Goal: Navigation & Orientation: Find specific page/section

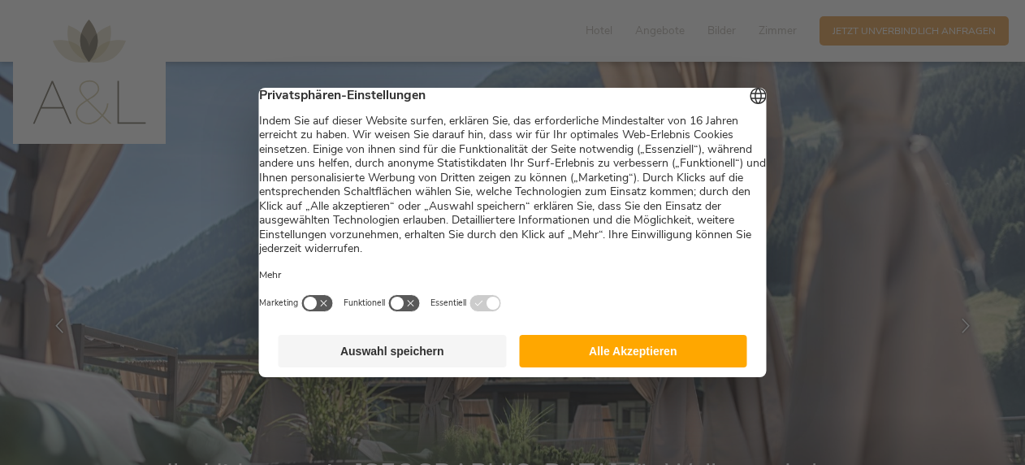
click at [619, 362] on button "Alle Akzeptieren" at bounding box center [633, 351] width 228 height 32
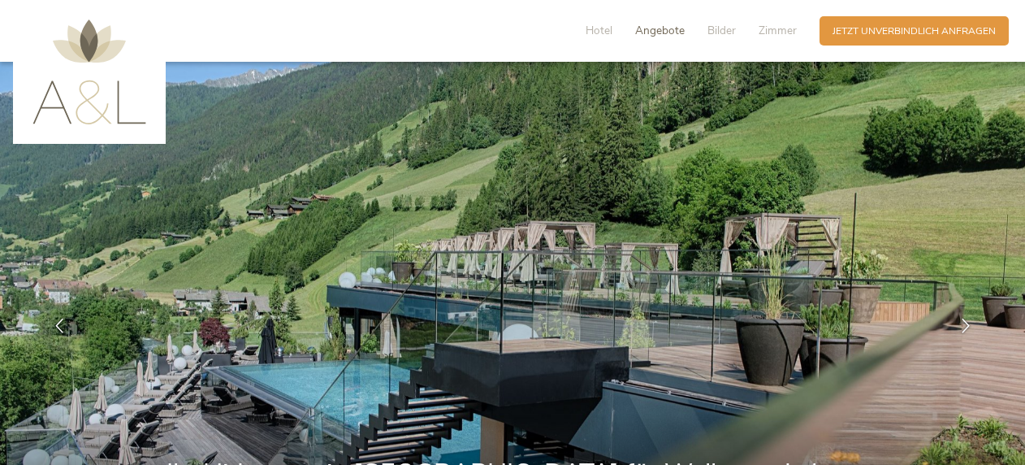
click at [663, 24] on span "Angebote" at bounding box center [660, 30] width 50 height 15
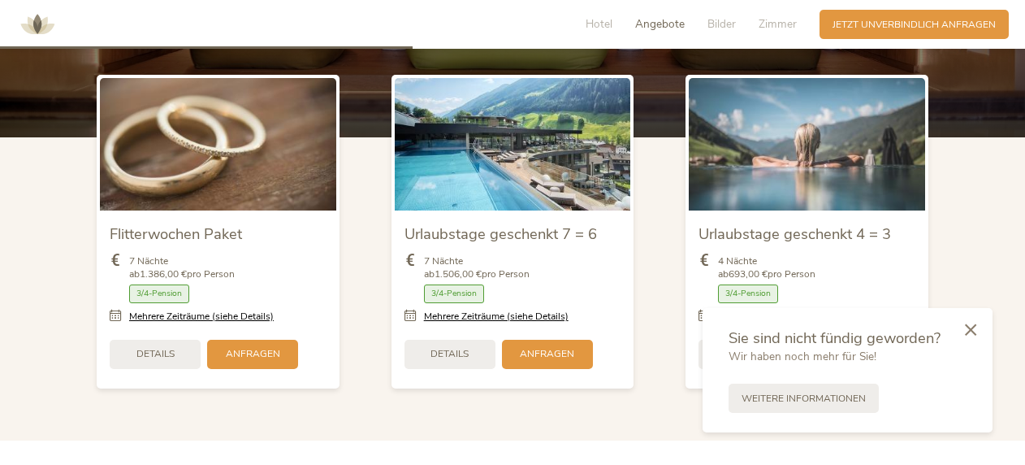
scroll to position [1719, 0]
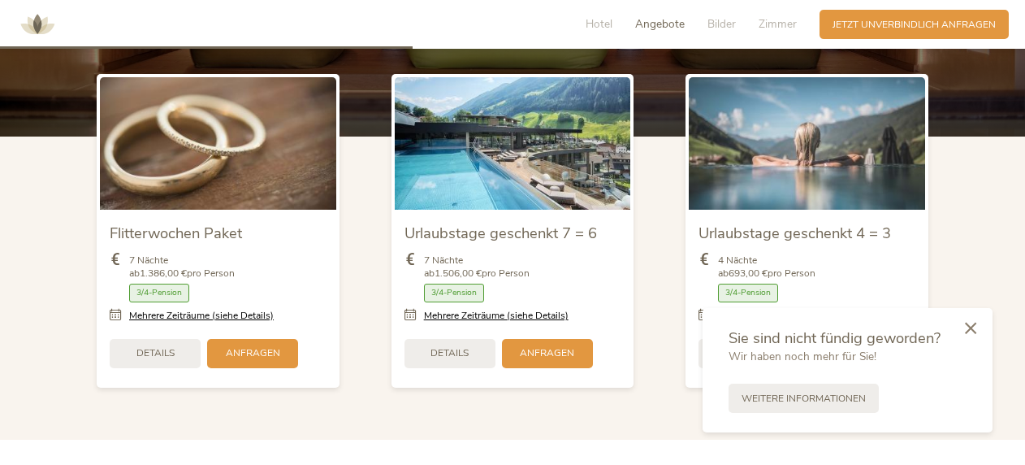
click at [971, 325] on icon at bounding box center [970, 328] width 11 height 12
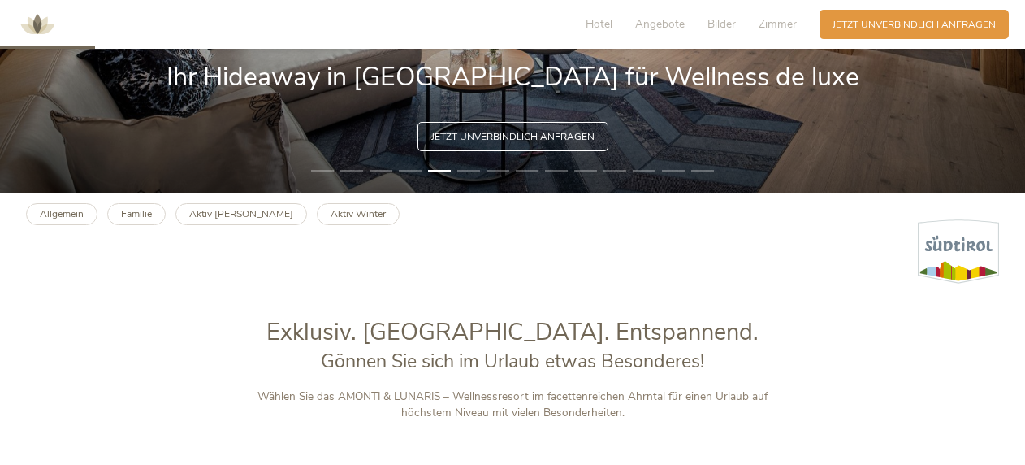
scroll to position [393, 0]
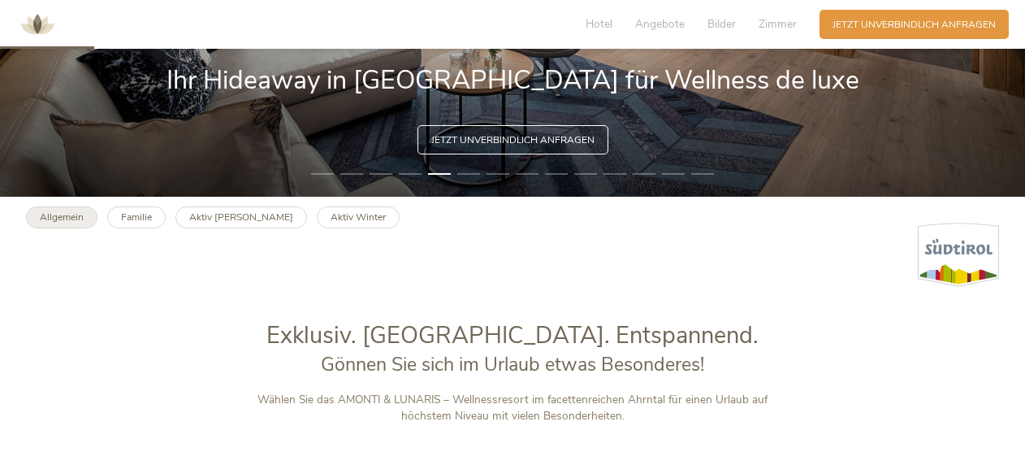
click at [62, 218] on b "Allgemein" at bounding box center [62, 216] width 44 height 13
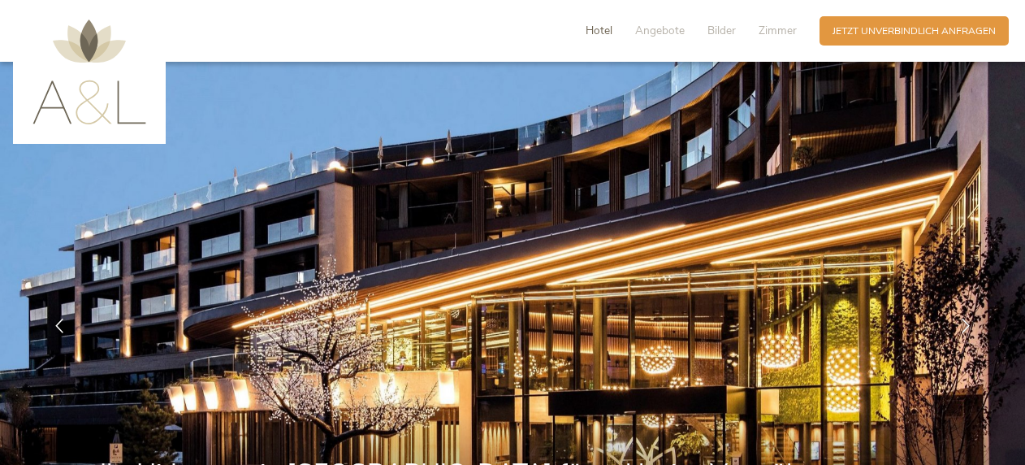
click at [597, 28] on span "Hotel" at bounding box center [599, 30] width 27 height 15
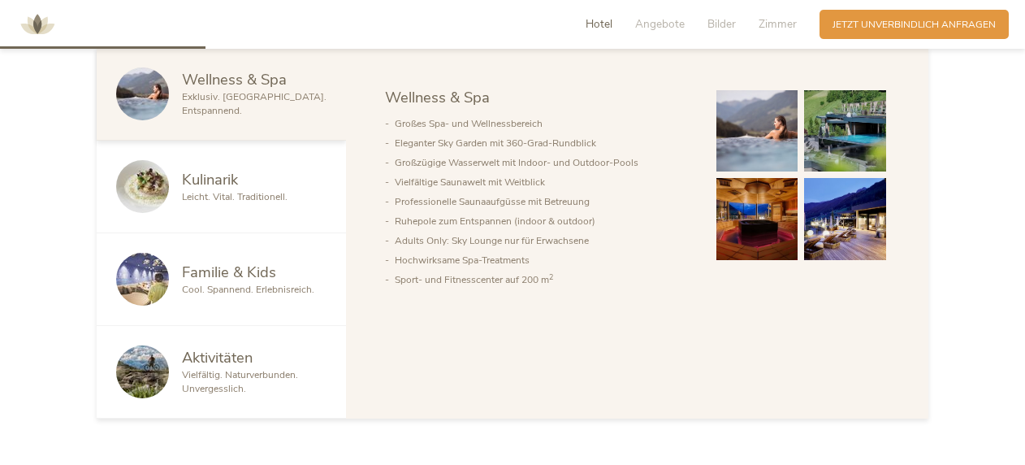
scroll to position [836, 0]
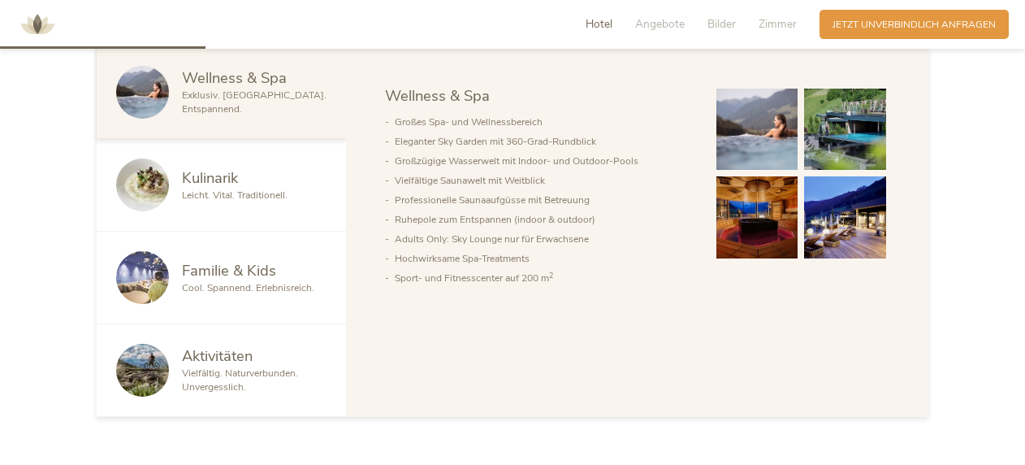
click at [763, 125] on img at bounding box center [757, 130] width 82 height 82
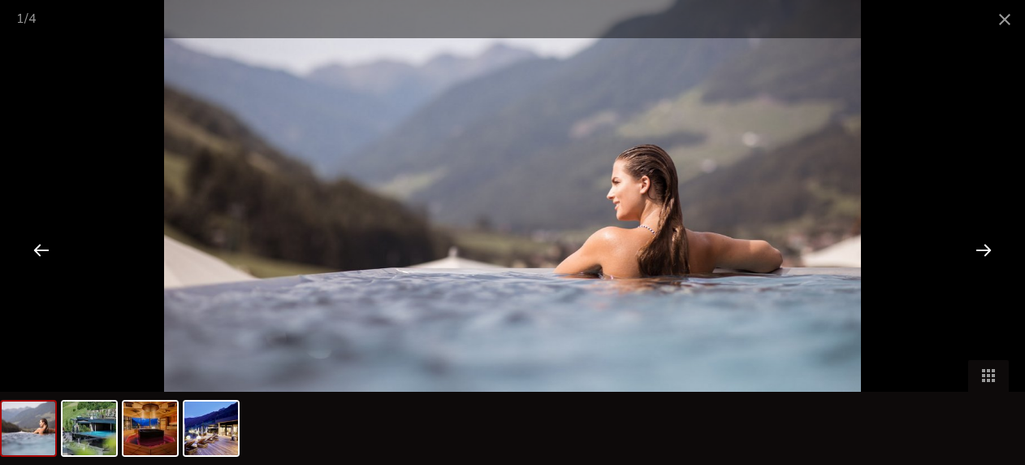
click at [992, 249] on div at bounding box center [983, 249] width 50 height 50
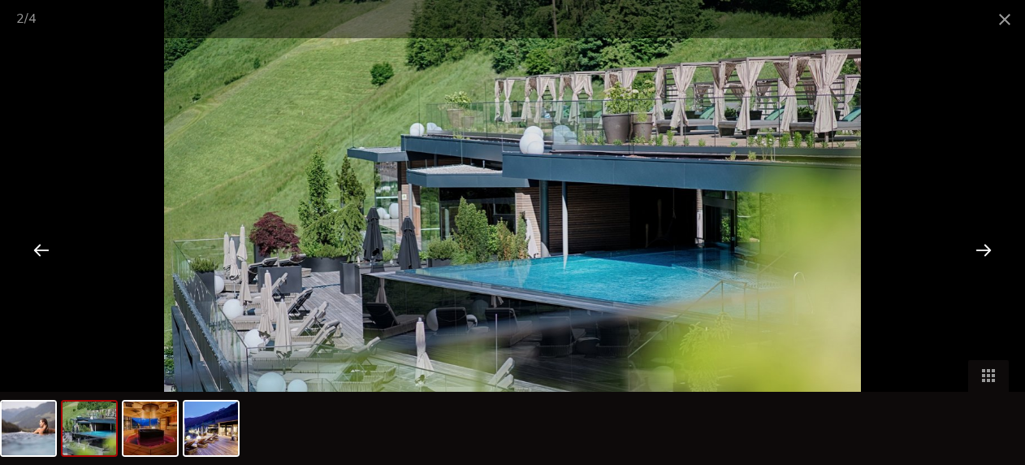
click at [992, 249] on div at bounding box center [983, 249] width 50 height 50
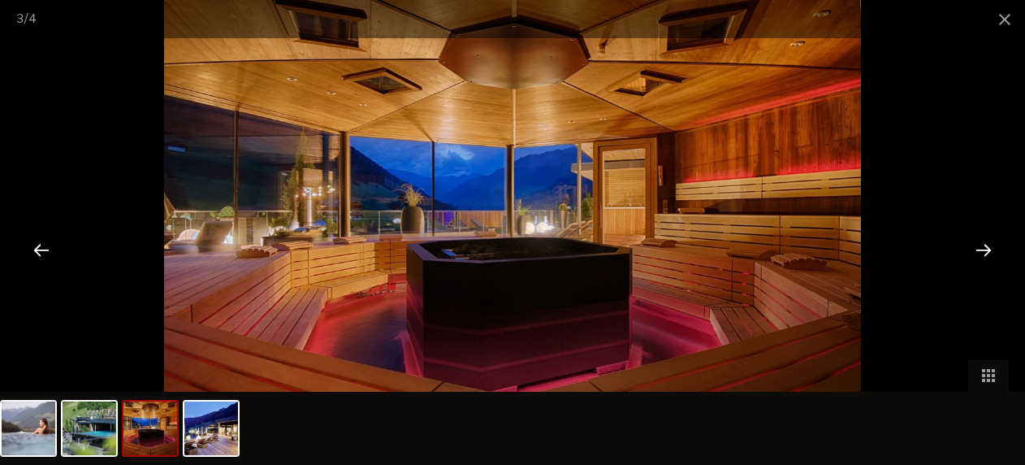
click at [992, 249] on div at bounding box center [983, 249] width 50 height 50
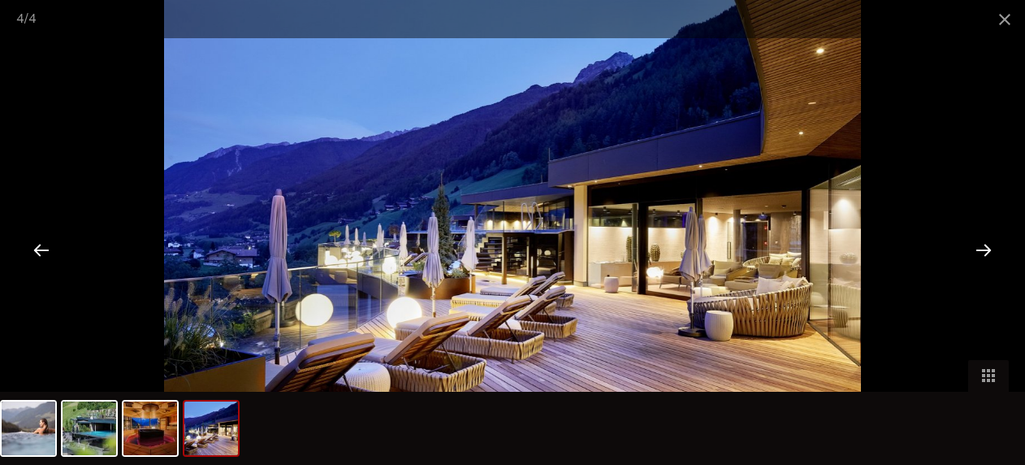
click at [992, 249] on div at bounding box center [983, 249] width 50 height 50
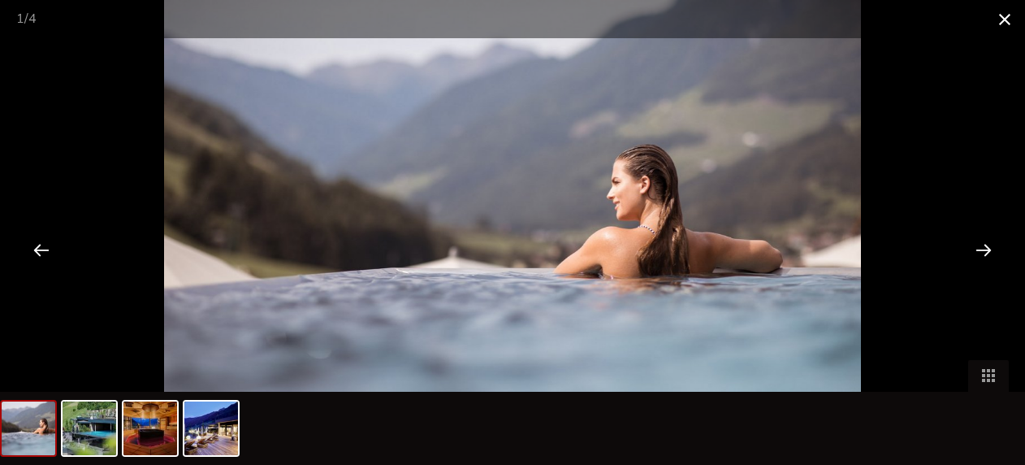
click at [1005, 16] on span at bounding box center [1004, 19] width 41 height 38
